Goal: Check status: Check status

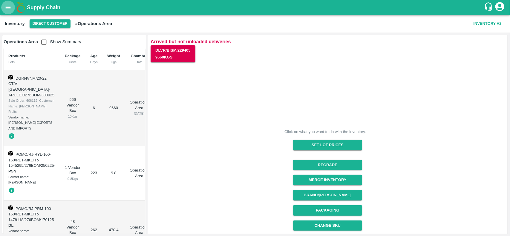
click at [10, 5] on icon "open drawer" at bounding box center [8, 7] width 7 height 7
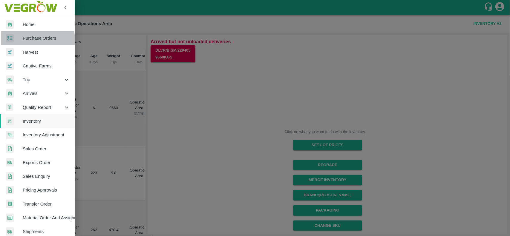
click at [30, 39] on span "Purchase Orders" at bounding box center [46, 38] width 47 height 7
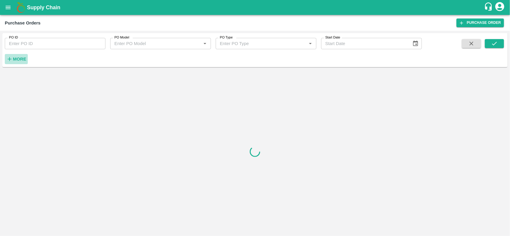
click at [13, 57] on strong "More" at bounding box center [19, 59] width 13 height 5
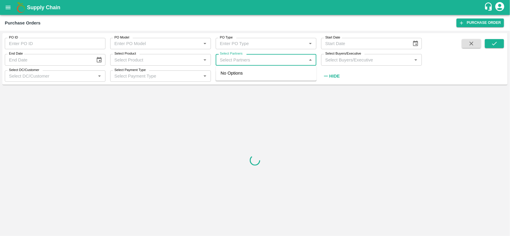
click at [220, 62] on input "Select Partners" at bounding box center [260, 60] width 87 height 8
type input "big baag"
click at [226, 78] on input "checkbox" at bounding box center [229, 77] width 12 height 12
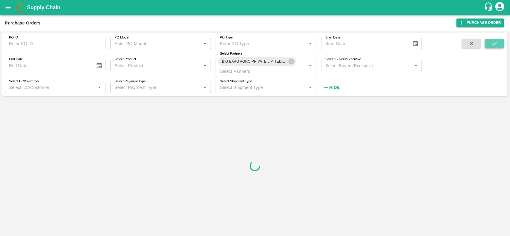
click at [493, 47] on button "submit" at bounding box center [494, 43] width 19 height 9
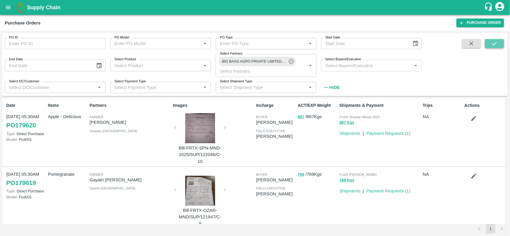
click at [497, 44] on icon "submit" at bounding box center [494, 43] width 7 height 7
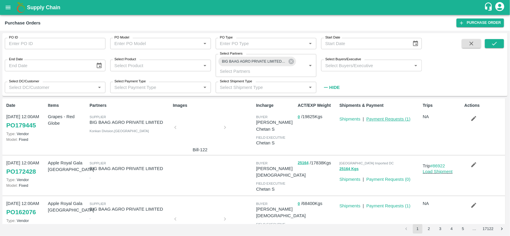
click at [384, 120] on link "Payment Requests ( 1 )" at bounding box center [388, 119] width 44 height 5
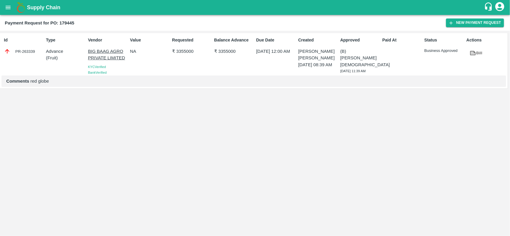
drag, startPoint x: 14, startPoint y: 46, endPoint x: 35, endPoint y: 50, distance: 21.0
click at [35, 50] on div "Id PR-263339" at bounding box center [22, 55] width 42 height 41
click at [35, 50] on div "PR-263339" at bounding box center [24, 51] width 40 height 7
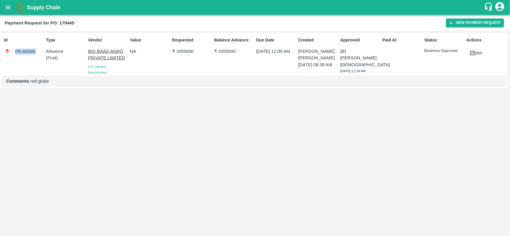
copy div "PR-263339"
click at [63, 21] on b "Payment Request for PO: 179445" at bounding box center [40, 23] width 70 height 5
copy b "179445"
click at [96, 59] on p "BIG BAAG AGRO PRIVATE LIMITED" at bounding box center [108, 54] width 40 height 13
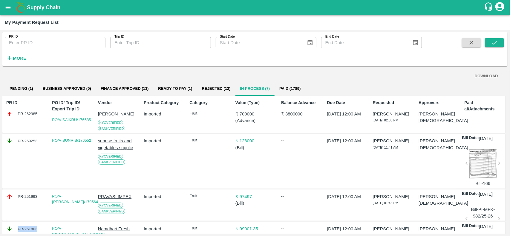
scroll to position [90, 0]
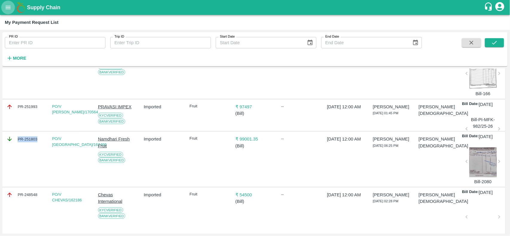
click at [8, 5] on icon "open drawer" at bounding box center [8, 7] width 7 height 7
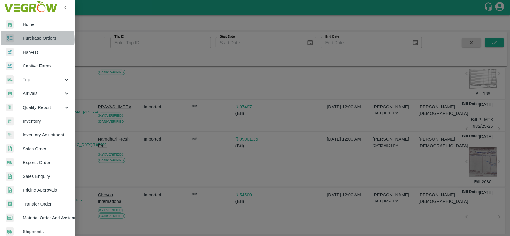
click at [27, 39] on span "Purchase Orders" at bounding box center [46, 38] width 47 height 7
